Goal: Information Seeking & Learning: Learn about a topic

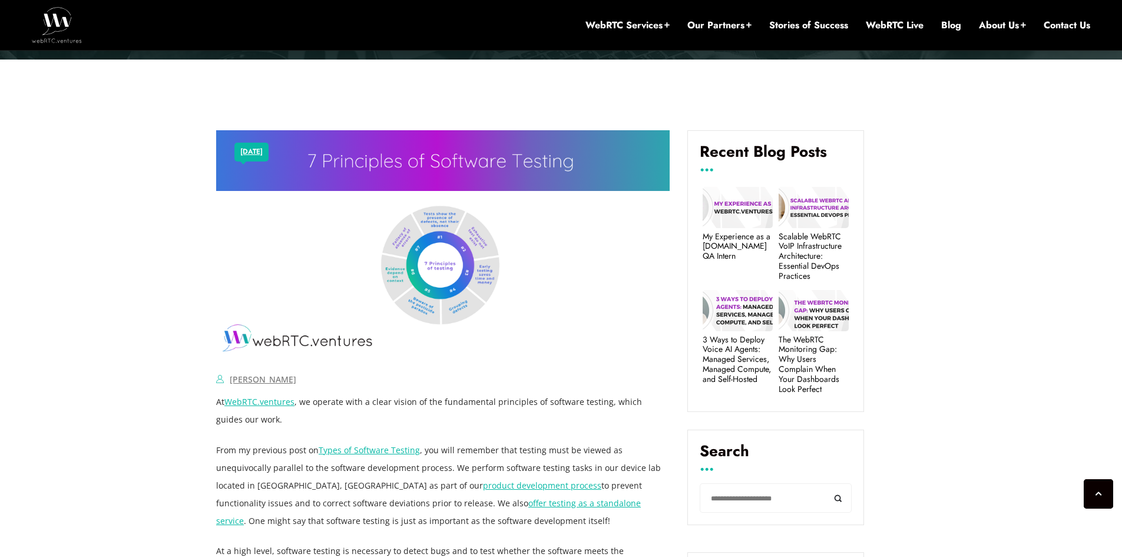
scroll to position [347, 0]
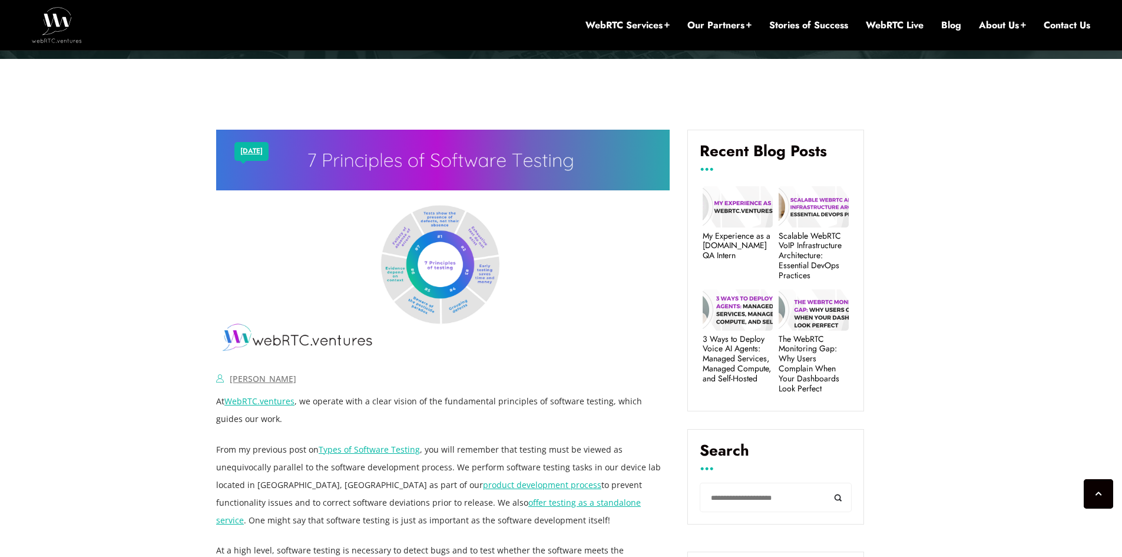
click at [470, 281] on img at bounding box center [443, 243] width 454 height 227
click at [491, 269] on img at bounding box center [443, 243] width 454 height 227
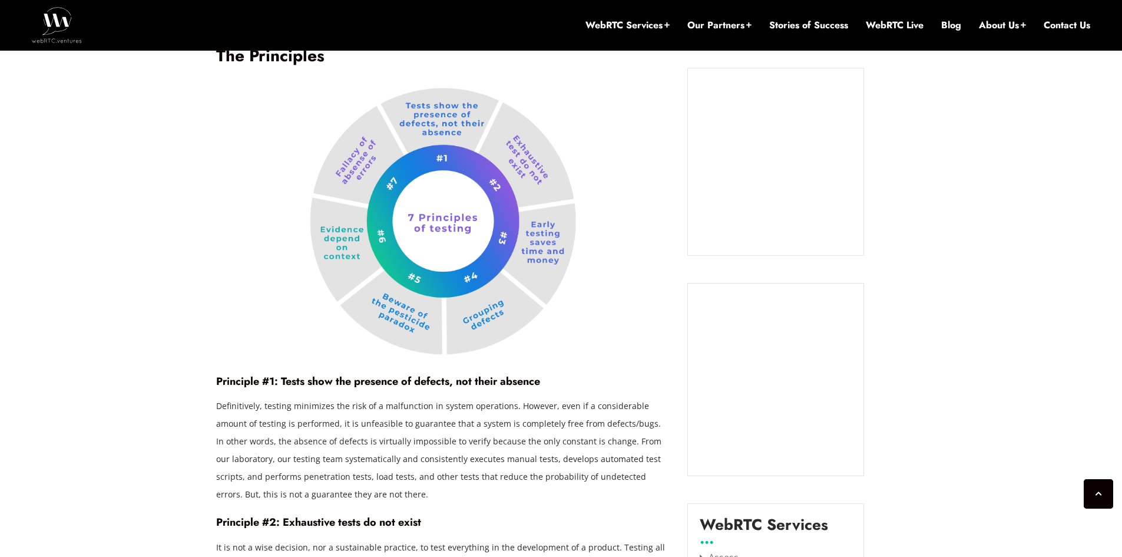
scroll to position [1040, 0]
click at [414, 214] on img at bounding box center [443, 219] width 270 height 273
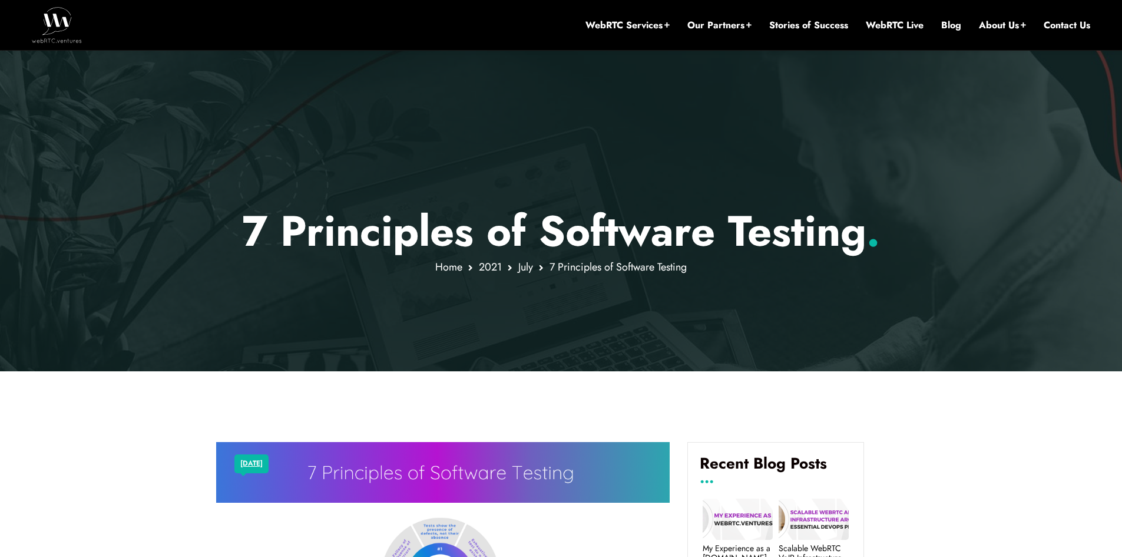
scroll to position [0, 0]
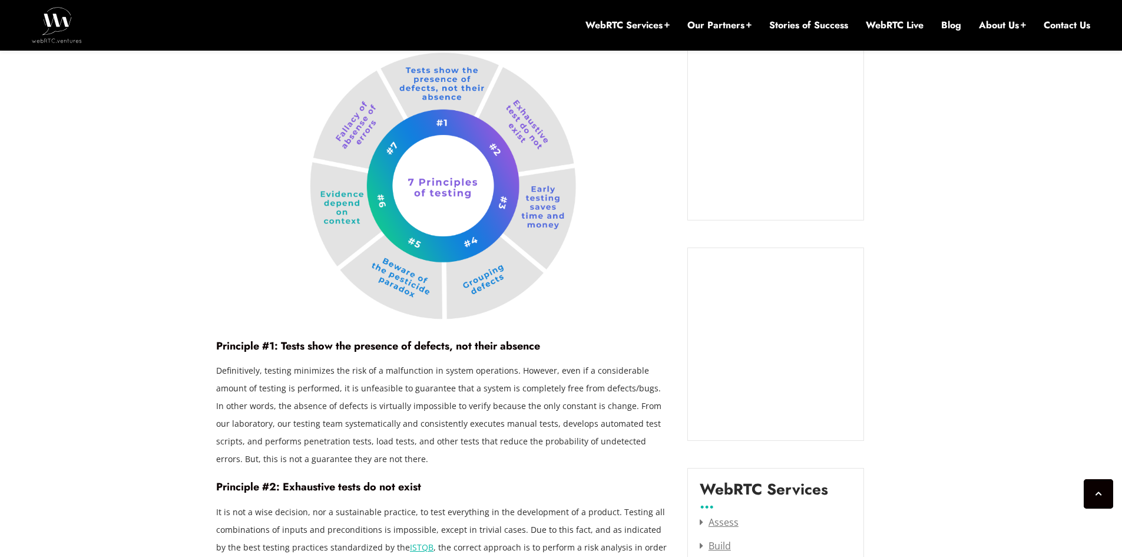
scroll to position [1069, 0]
